Goal: Information Seeking & Learning: Learn about a topic

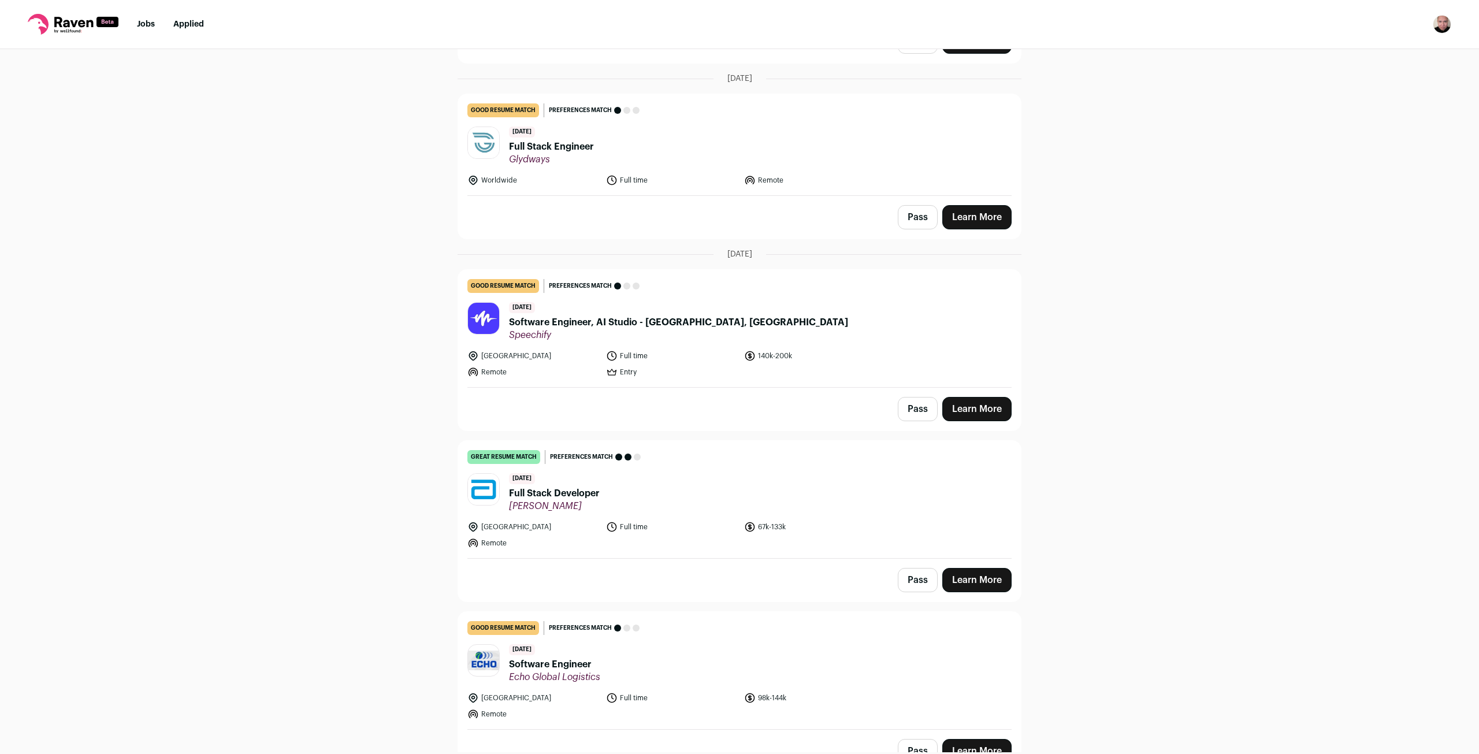
scroll to position [1156, 0]
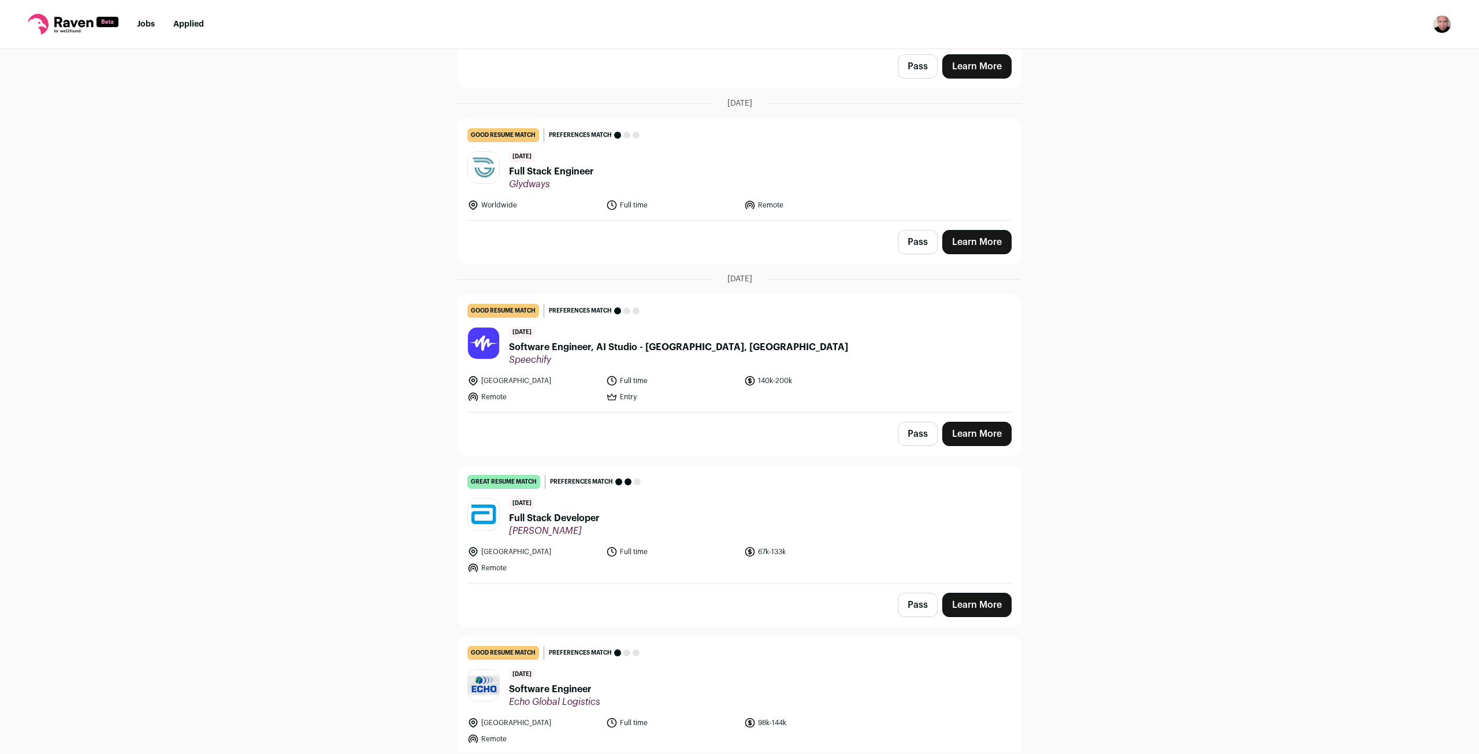
click at [543, 179] on span "Glydways" at bounding box center [551, 185] width 85 height 12
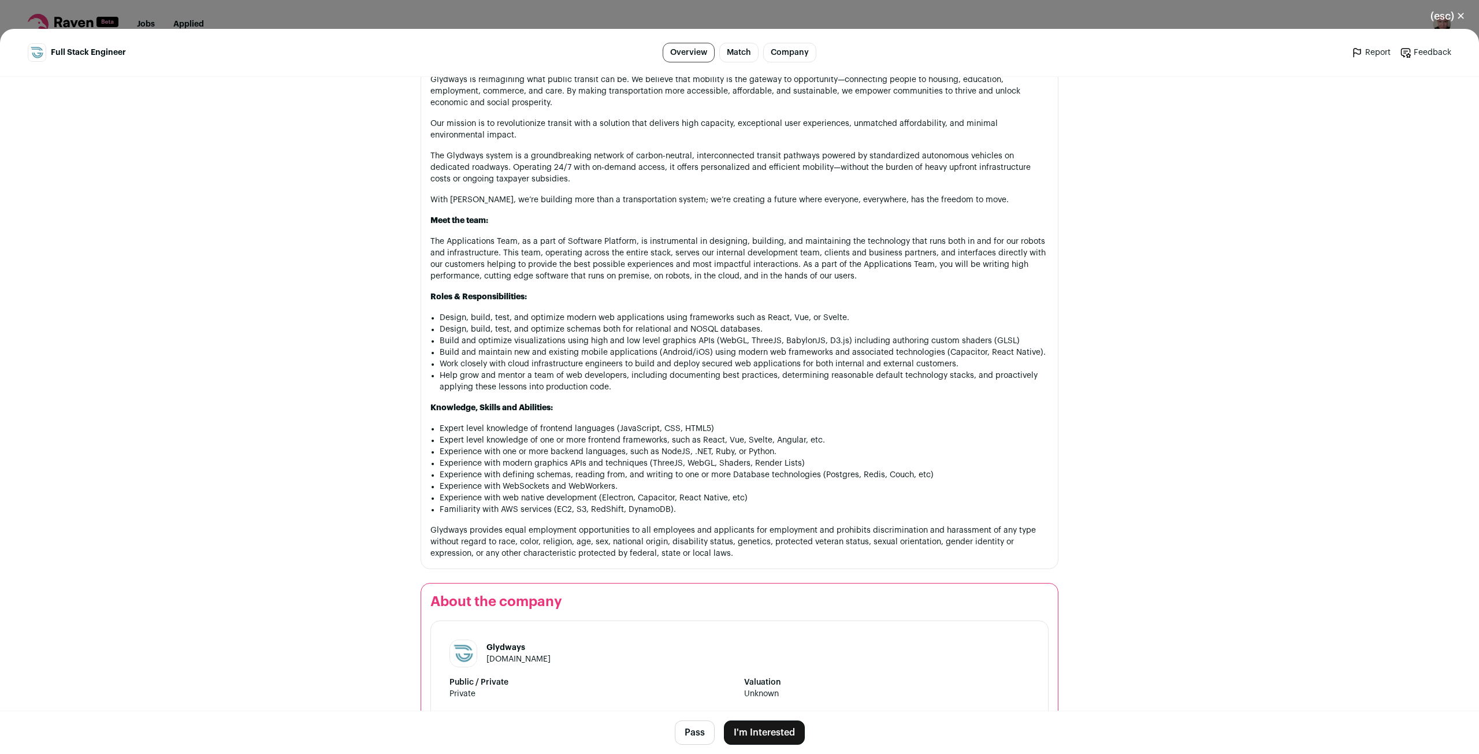
scroll to position [636, 0]
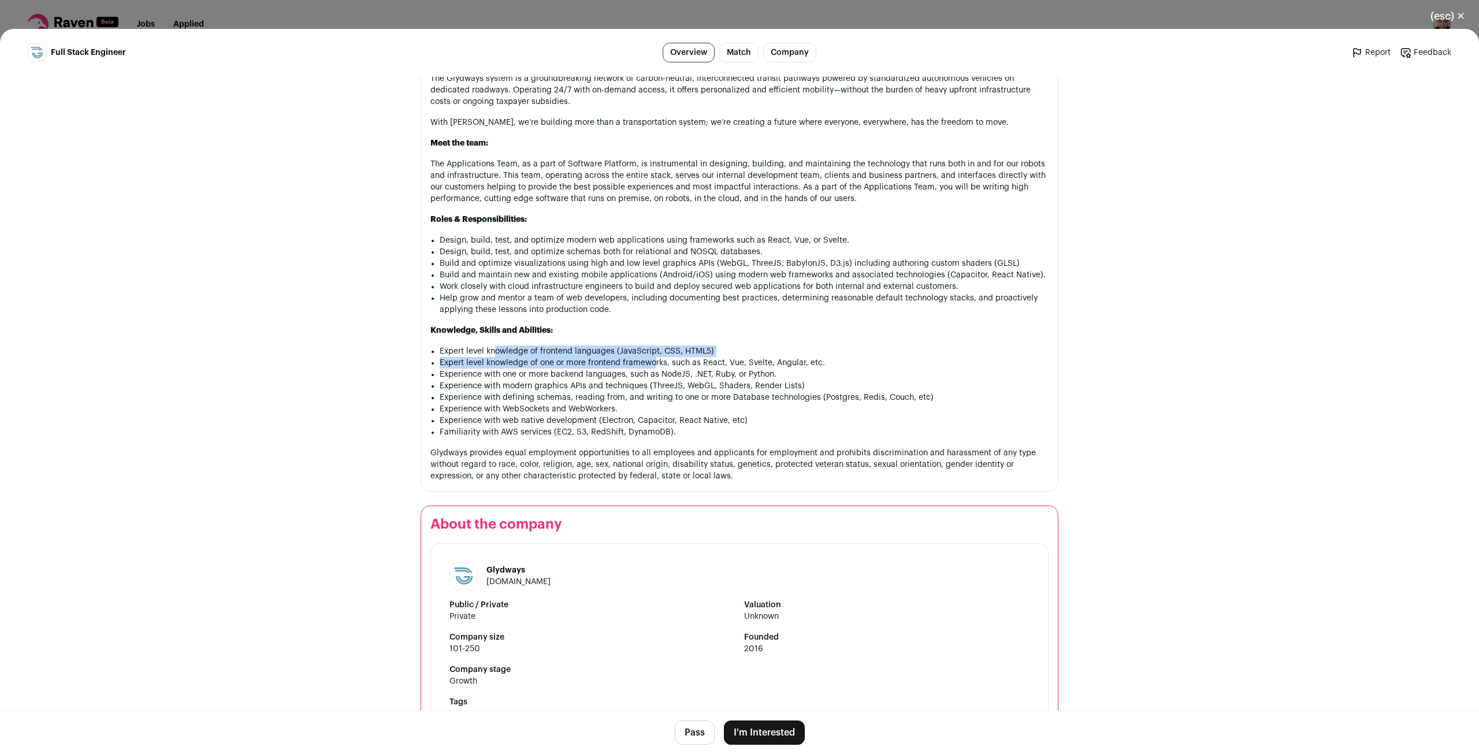
drag, startPoint x: 517, startPoint y: 352, endPoint x: 651, endPoint y: 355, distance: 133.5
click at [651, 355] on ul "Expert level knowledge of frontend languages (JavaScript, CSS, HTML5) Expert le…" at bounding box center [744, 392] width 609 height 92
click at [650, 357] on li "Expert level knowledge of one or more frontend frameworks, such as React, Vue, …" at bounding box center [744, 363] width 609 height 12
drag, startPoint x: 588, startPoint y: 360, endPoint x: 782, endPoint y: 368, distance: 194.9
click at [762, 368] on ul "Expert level knowledge of frontend languages (JavaScript, CSS, HTML5) Expert le…" at bounding box center [744, 392] width 609 height 92
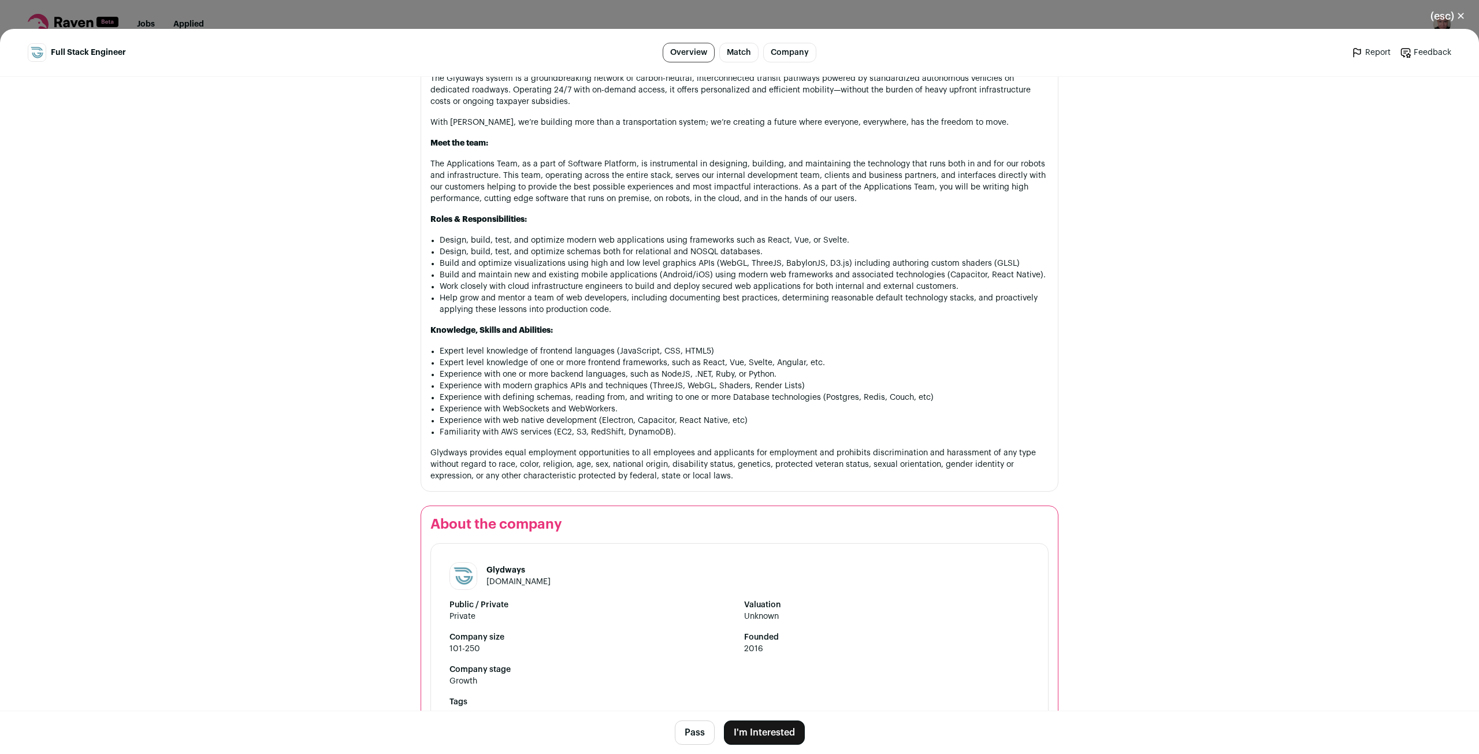
click at [791, 369] on li "Experience with one or more backend languages, such as NodeJS, .NET, Ruby, or P…" at bounding box center [744, 375] width 609 height 12
drag, startPoint x: 610, startPoint y: 372, endPoint x: 720, endPoint y: 373, distance: 109.8
click at [713, 373] on li "Experience with one or more backend languages, such as NodeJS, .NET, Ruby, or P…" at bounding box center [744, 375] width 609 height 12
click at [724, 373] on li "Experience with one or more backend languages, such as NodeJS, .NET, Ruby, or P…" at bounding box center [744, 375] width 609 height 12
drag, startPoint x: 604, startPoint y: 379, endPoint x: 749, endPoint y: 383, distance: 144.5
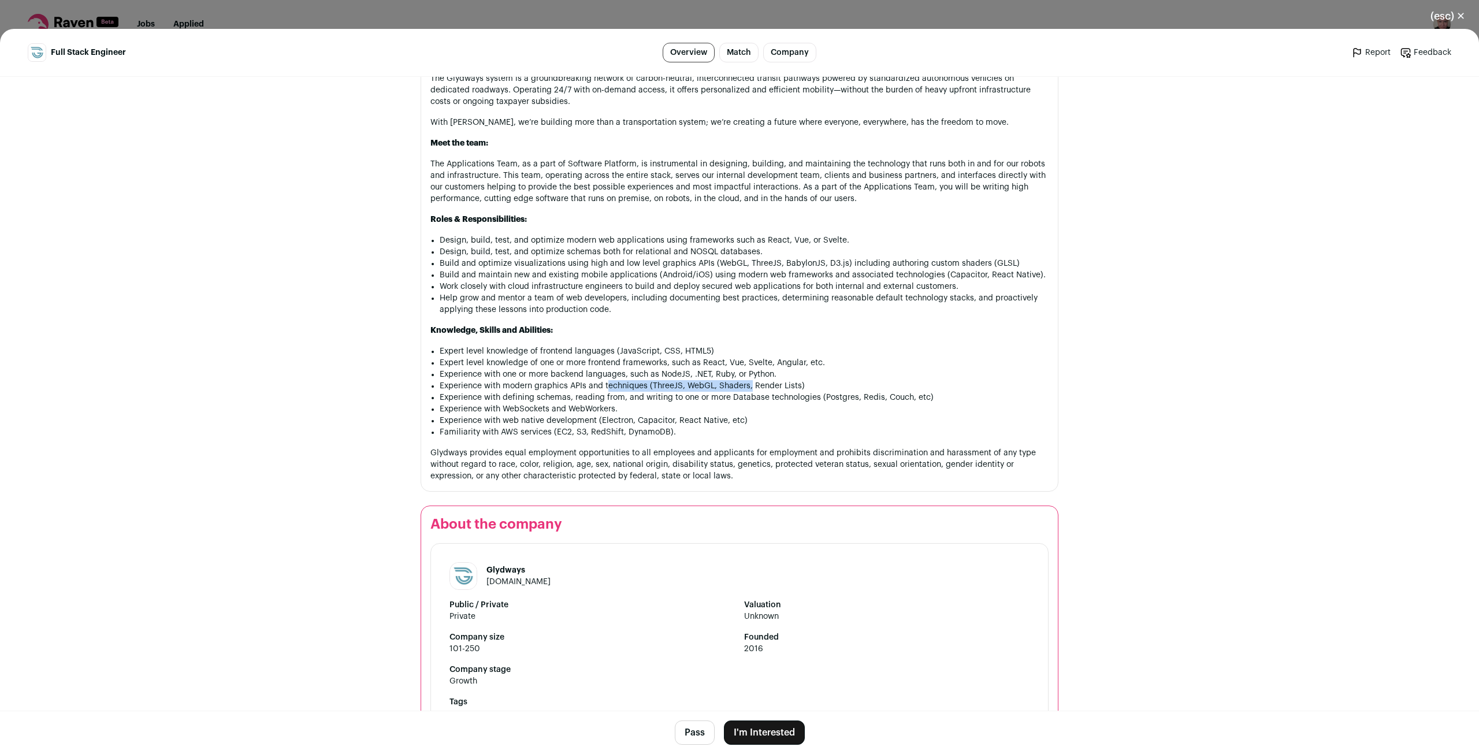
click at [748, 383] on li "Experience with modern graphics APIs and techniques (ThreeJS, WebGL, Shaders, R…" at bounding box center [744, 386] width 609 height 12
click at [752, 383] on li "Experience with modern graphics APIs and techniques (ThreeJS, WebGL, Shaders, R…" at bounding box center [744, 386] width 609 height 12
drag, startPoint x: 671, startPoint y: 386, endPoint x: 796, endPoint y: 388, distance: 125.4
click at [791, 387] on li "Experience with modern graphics APIs and techniques (ThreeJS, WebGL, Shaders, R…" at bounding box center [744, 386] width 609 height 12
click at [799, 388] on li "Experience with modern graphics APIs and techniques (ThreeJS, WebGL, Shaders, R…" at bounding box center [744, 386] width 609 height 12
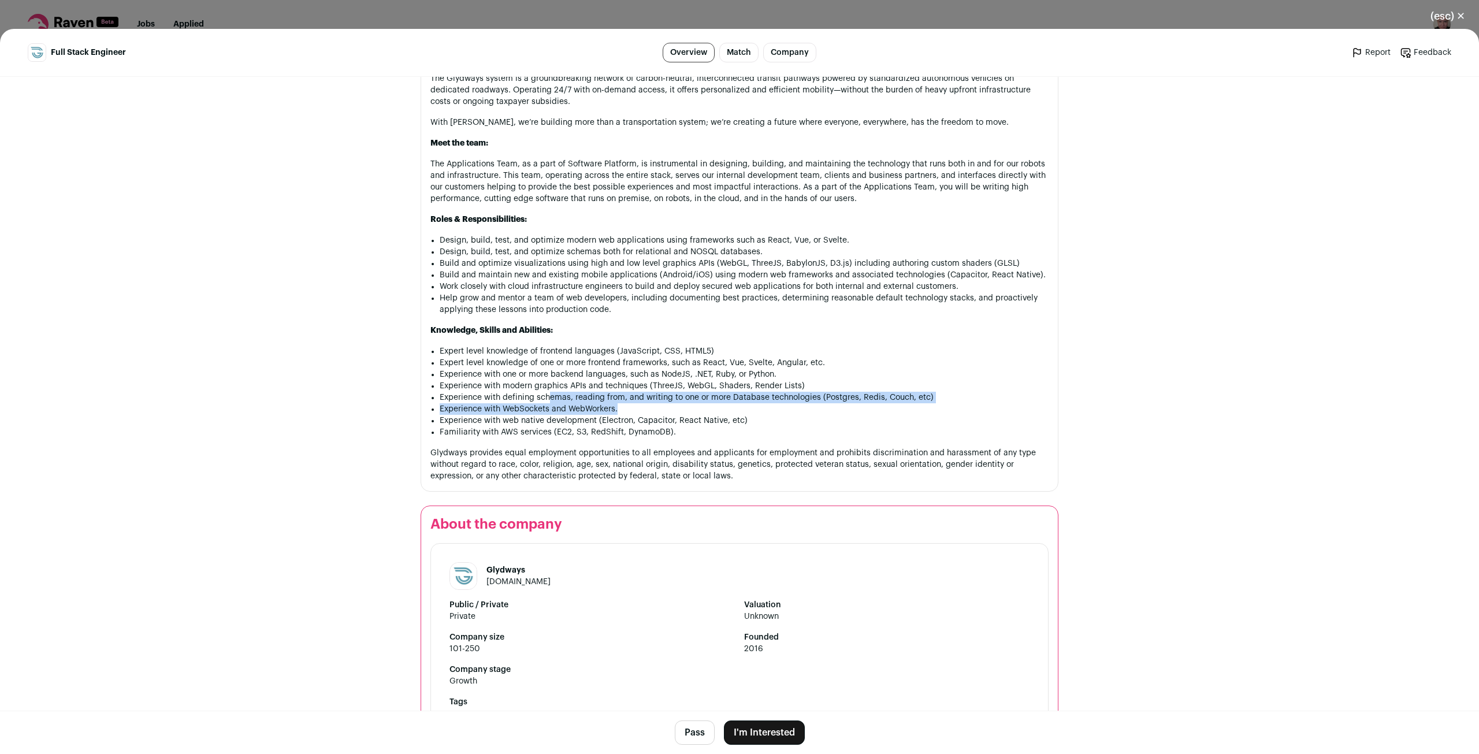
drag, startPoint x: 545, startPoint y: 396, endPoint x: 782, endPoint y: 403, distance: 237.0
click at [755, 403] on ul "Expert level knowledge of frontend languages (JavaScript, CSS, HTML5) Expert le…" at bounding box center [744, 392] width 609 height 92
click at [569, 410] on li "Experience with WebSockets and WebWorkers." at bounding box center [744, 409] width 609 height 12
drag, startPoint x: 498, startPoint y: 403, endPoint x: 641, endPoint y: 406, distance: 143.4
click at [624, 406] on li "Experience with WebSockets and WebWorkers." at bounding box center [744, 409] width 609 height 12
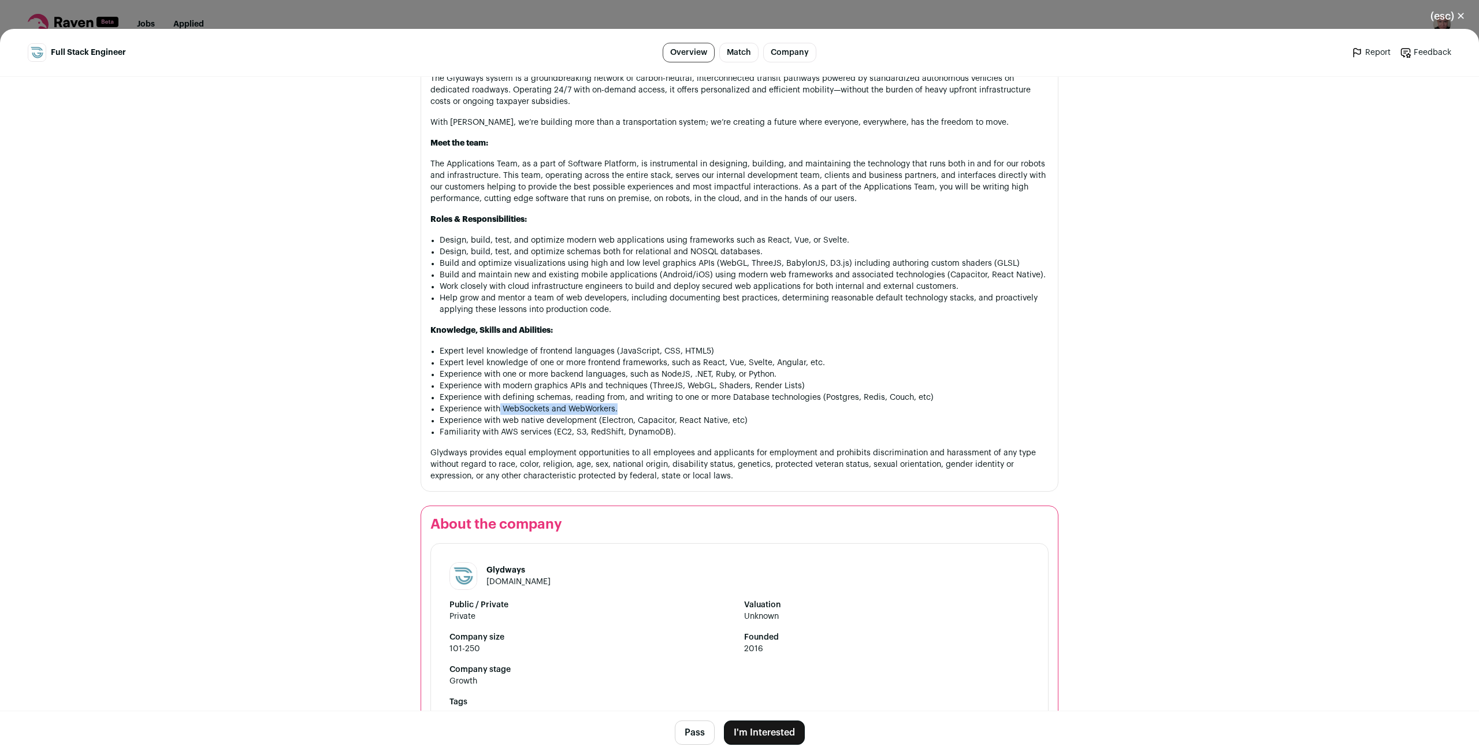
click at [647, 406] on li "Experience with WebSockets and WebWorkers." at bounding box center [744, 409] width 609 height 12
click at [646, 406] on li "Experience with WebSockets and WebWorkers." at bounding box center [744, 409] width 609 height 12
drag, startPoint x: 617, startPoint y: 416, endPoint x: 693, endPoint y: 414, distance: 76.3
click at [670, 416] on li "Experience with web native development (Electron, Capacitor, React Native, etc)" at bounding box center [744, 421] width 609 height 12
click at [696, 415] on li "Experience with web native development (Electron, Capacitor, React Native, etc)" at bounding box center [744, 421] width 609 height 12
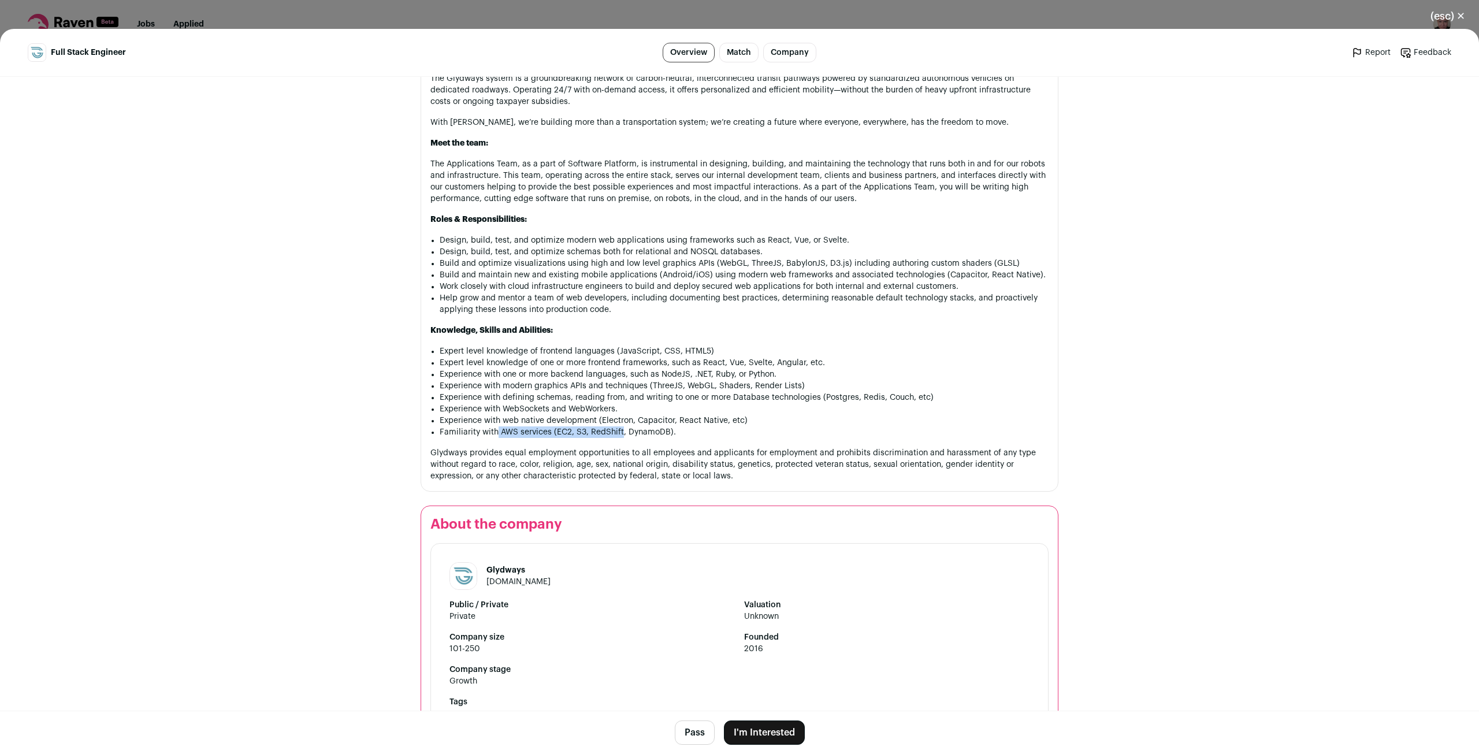
drag, startPoint x: 542, startPoint y: 434, endPoint x: 647, endPoint y: 433, distance: 105.8
click at [625, 433] on li "Familiarity with AWS services (EC2, S3, RedShift, DynamoDB)." at bounding box center [744, 433] width 609 height 12
click at [655, 432] on li "Familiarity with AWS services (EC2, S3, RedShift, DynamoDB)." at bounding box center [744, 433] width 609 height 12
click at [744, 420] on li "Experience with web native development (Electron, Capacitor, React Native, etc)" at bounding box center [744, 421] width 609 height 12
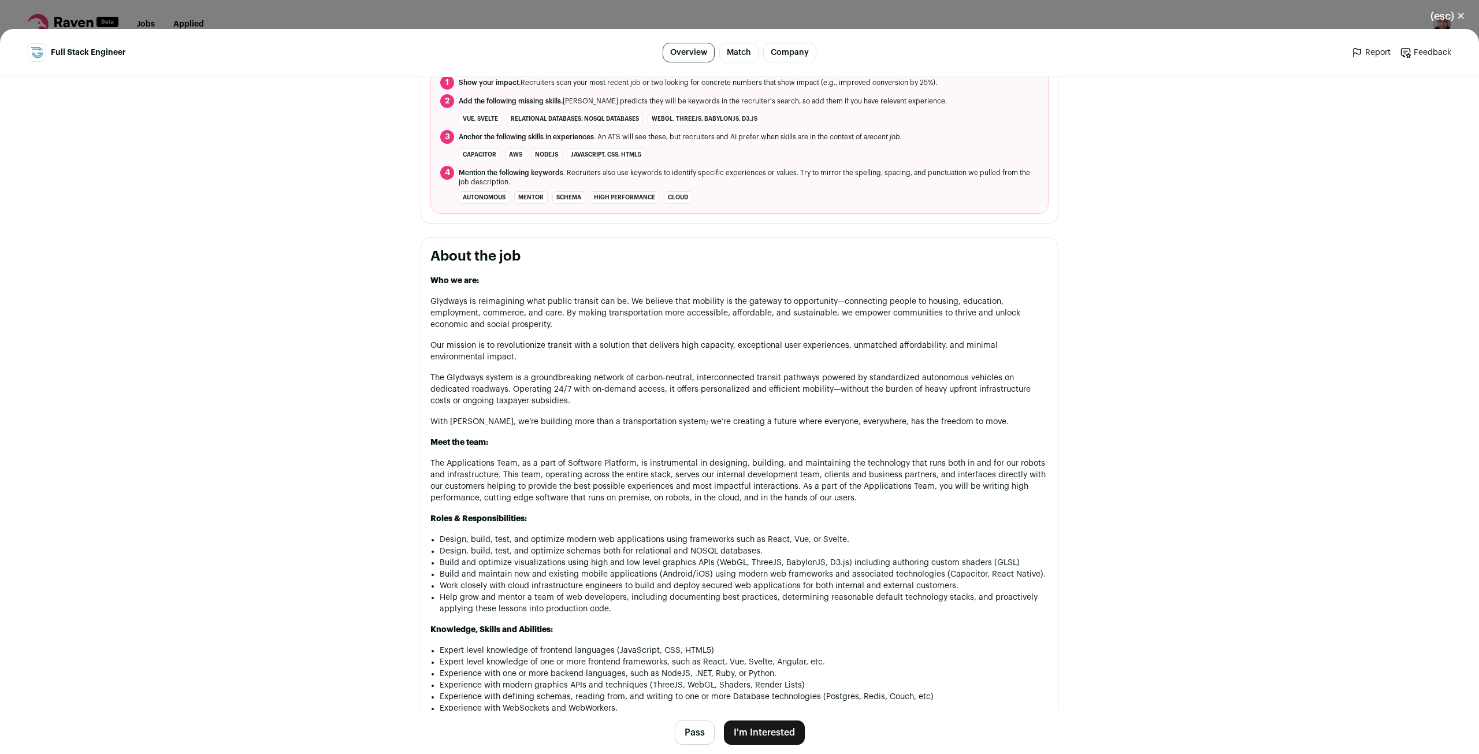
scroll to position [448, 0]
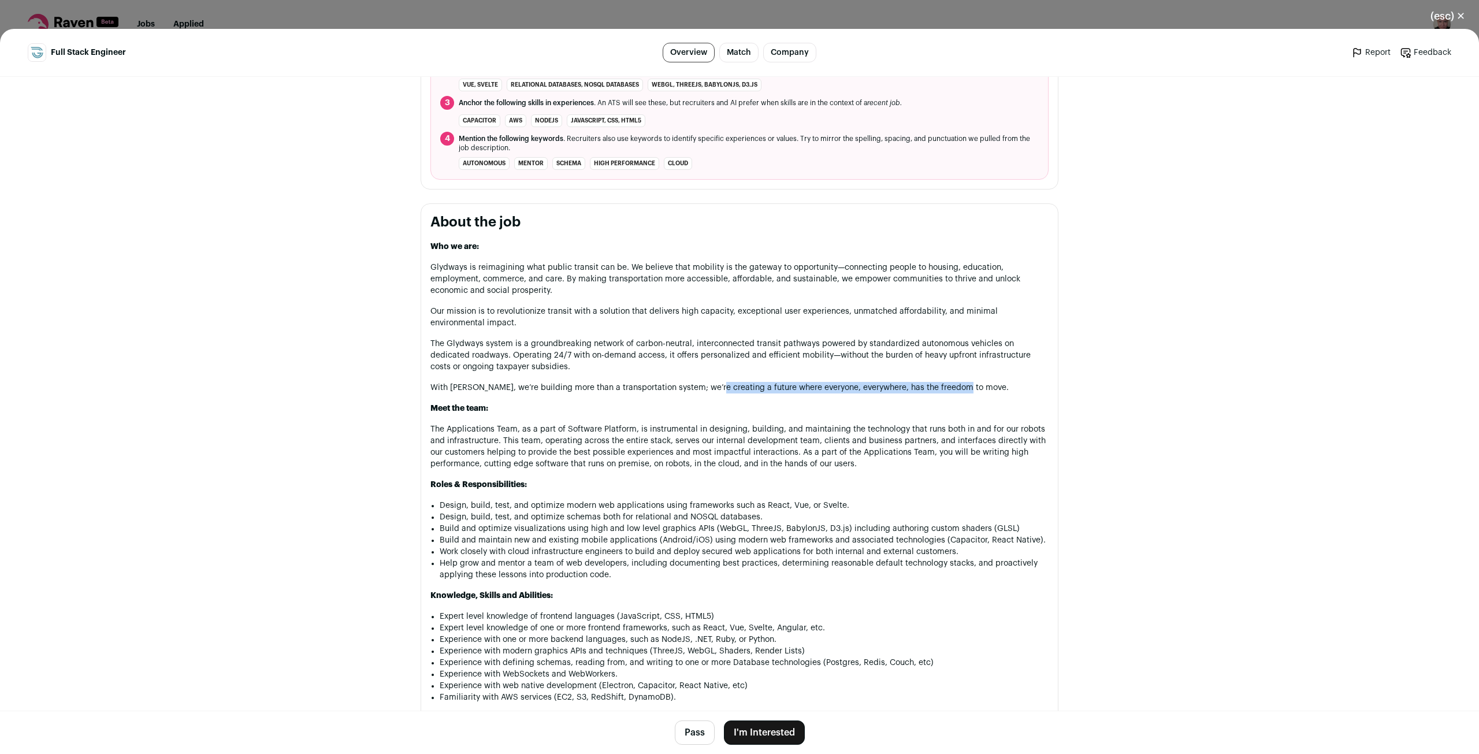
drag, startPoint x: 772, startPoint y: 384, endPoint x: 958, endPoint y: 392, distance: 185.7
click at [958, 392] on div "Who we are: Glydways is reimagining what public transit can be. We believe that…" at bounding box center [740, 494] width 618 height 506
drag, startPoint x: 719, startPoint y: 385, endPoint x: 869, endPoint y: 390, distance: 149.7
click at [829, 387] on p "With [PERSON_NAME], we’re building more than a transportation system; we’re cre…" at bounding box center [740, 388] width 618 height 12
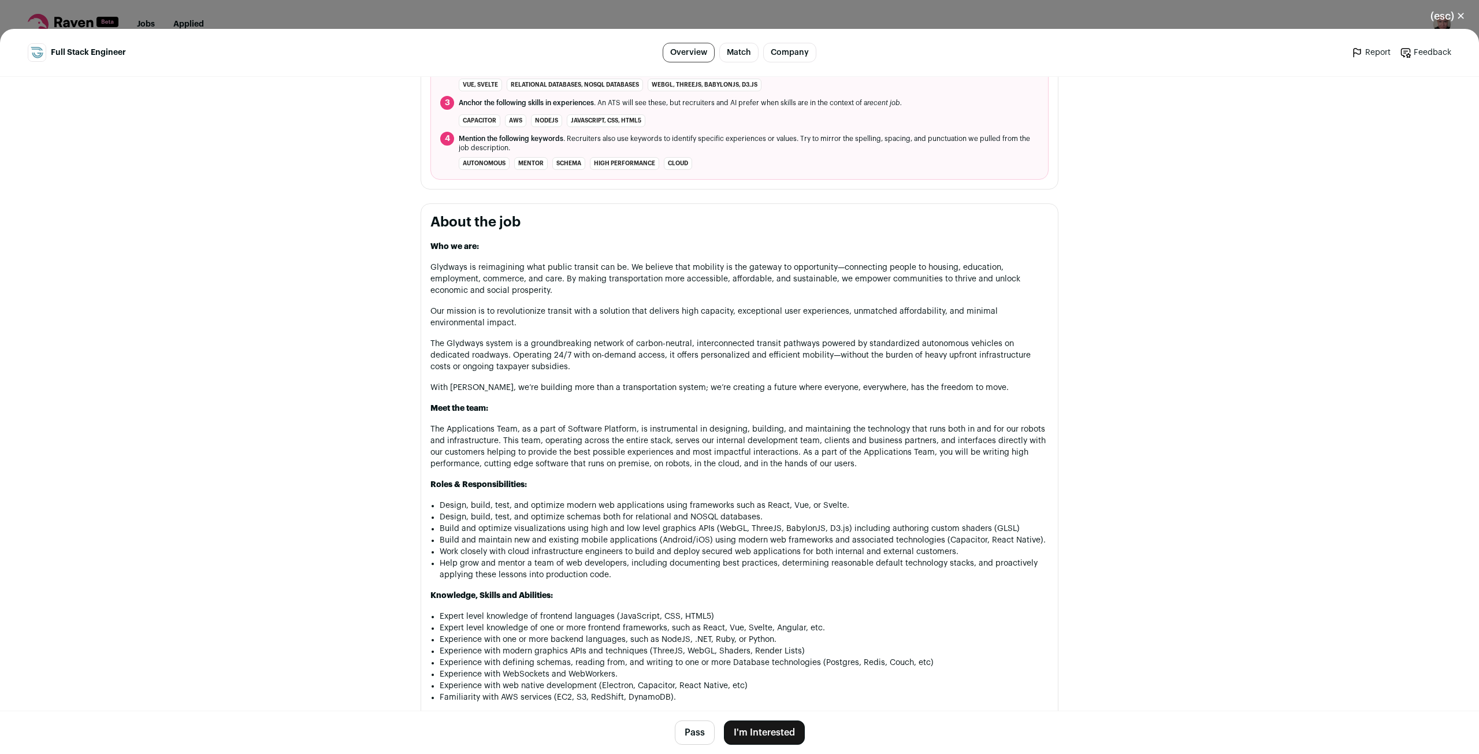
click at [873, 390] on p "With [PERSON_NAME], we’re building more than a transportation system; we’re cre…" at bounding box center [740, 388] width 618 height 12
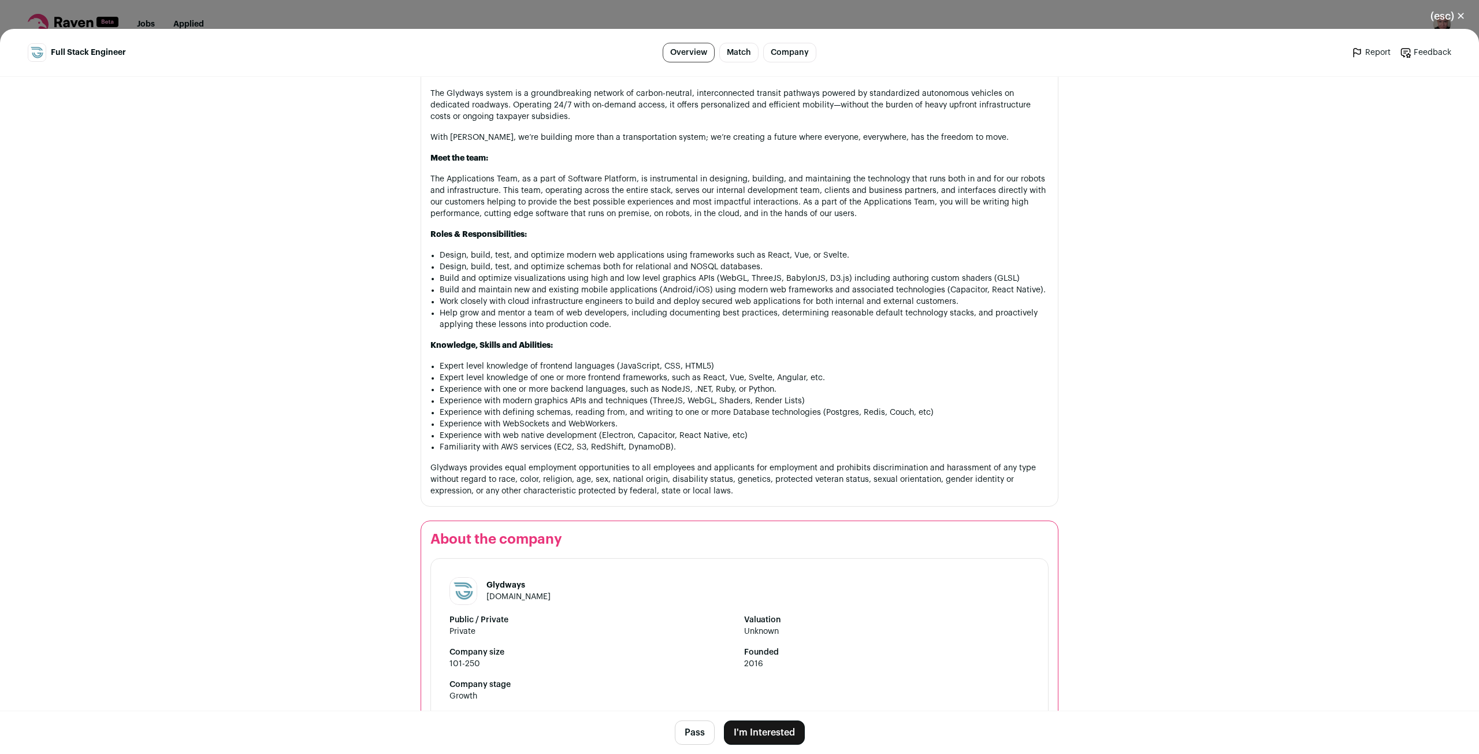
scroll to position [737, 0]
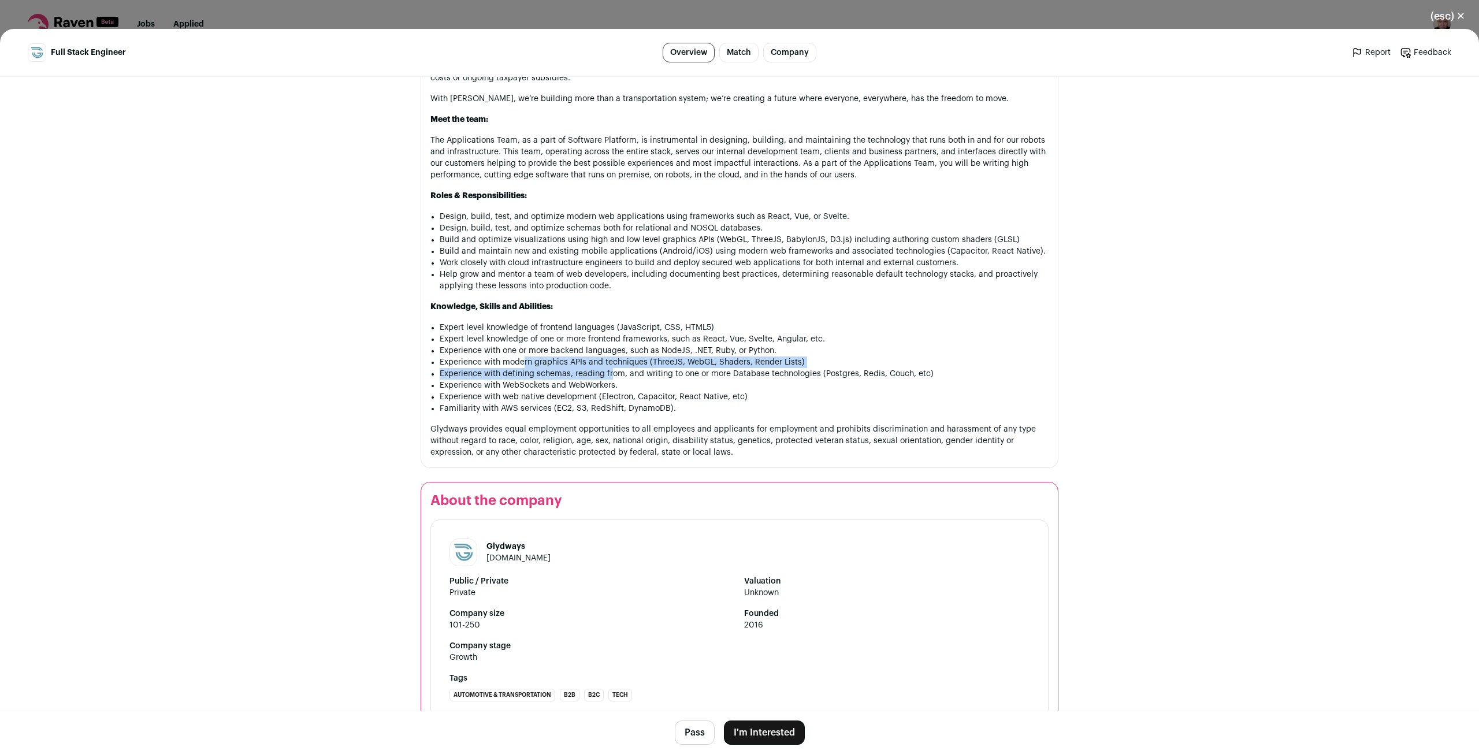
drag, startPoint x: 518, startPoint y: 362, endPoint x: 638, endPoint y: 367, distance: 119.7
click at [626, 367] on ul "Expert level knowledge of frontend languages (JavaScript, CSS, HTML5) Expert le…" at bounding box center [744, 368] width 609 height 92
click at [644, 373] on li "Experience with defining schemas, reading from, and writing to one or more Data…" at bounding box center [744, 374] width 609 height 12
drag, startPoint x: 554, startPoint y: 362, endPoint x: 611, endPoint y: 365, distance: 57.9
click at [602, 365] on ul "Expert level knowledge of frontend languages (JavaScript, CSS, HTML5) Expert le…" at bounding box center [744, 368] width 609 height 92
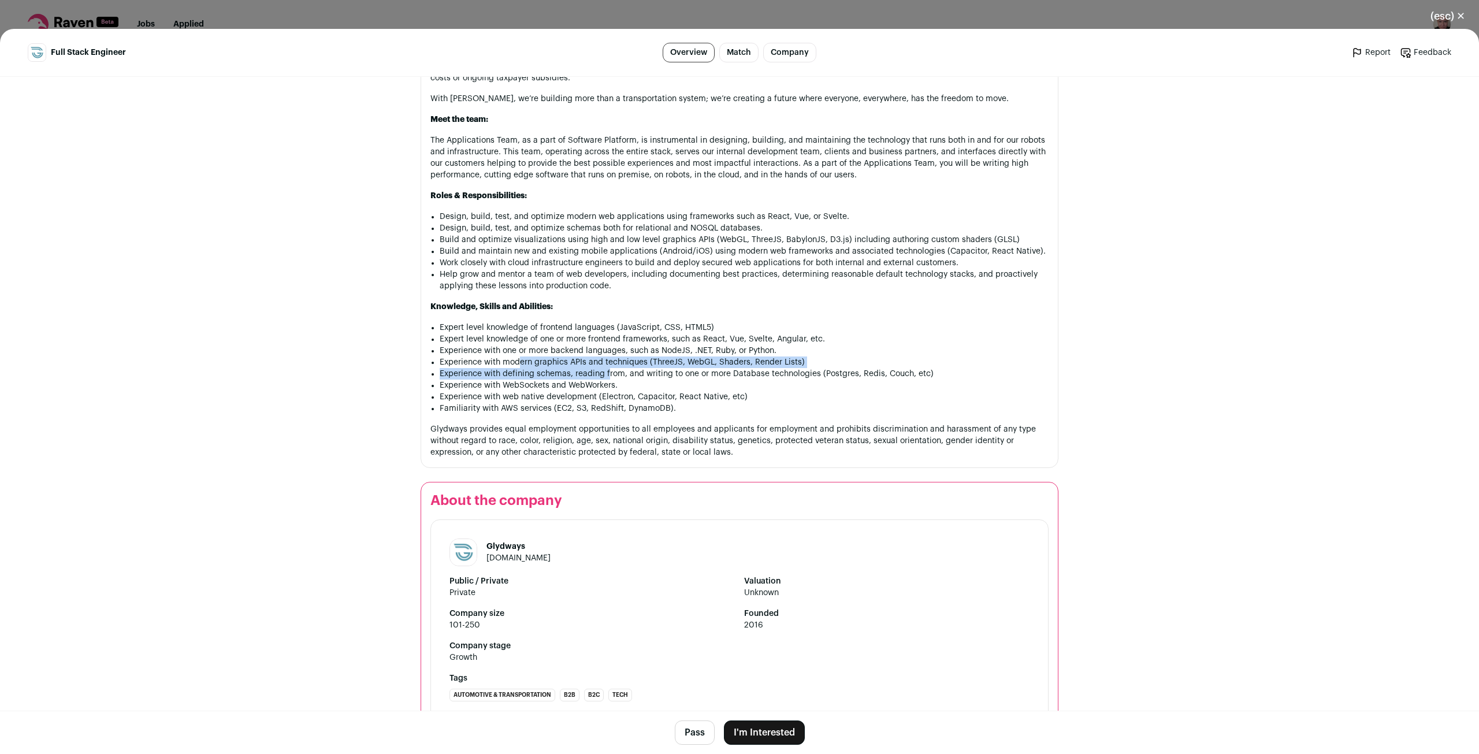
click at [658, 359] on li "Experience with modern graphics APIs and techniques (ThreeJS, WebGL, Shaders, R…" at bounding box center [744, 363] width 609 height 12
